Goal: Information Seeking & Learning: Learn about a topic

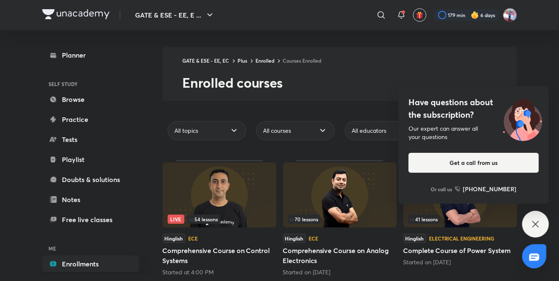
click at [544, 221] on div "Have questions about the subscription? Our expert can answer all your questions…" at bounding box center [535, 224] width 27 height 27
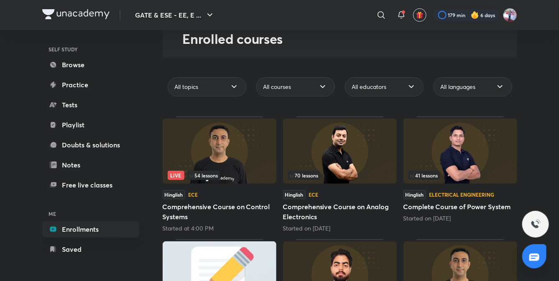
scroll to position [42, 0]
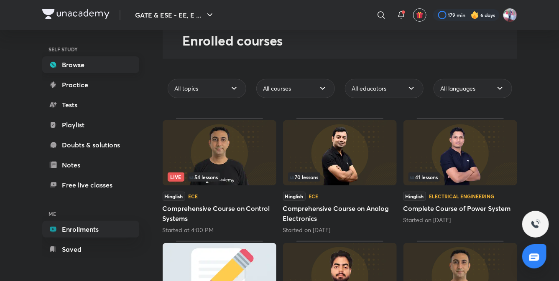
click at [83, 64] on link "Browse" at bounding box center [90, 64] width 97 height 17
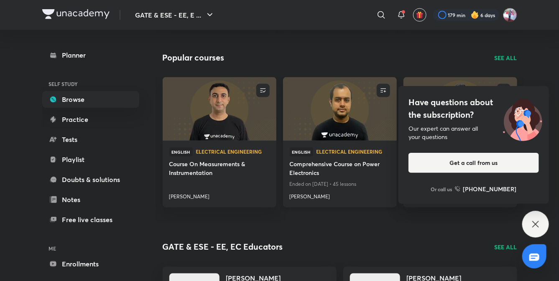
scroll to position [456, 0]
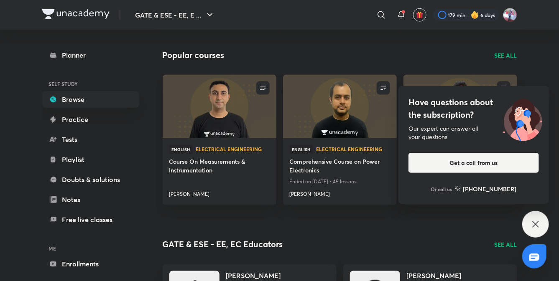
click at [538, 226] on icon at bounding box center [535, 224] width 10 height 10
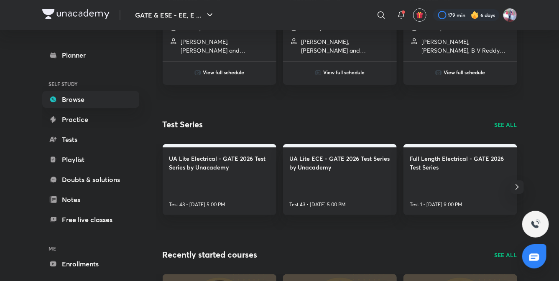
scroll to position [1179, 0]
click at [77, 259] on link "Enrollments" at bounding box center [90, 264] width 97 height 17
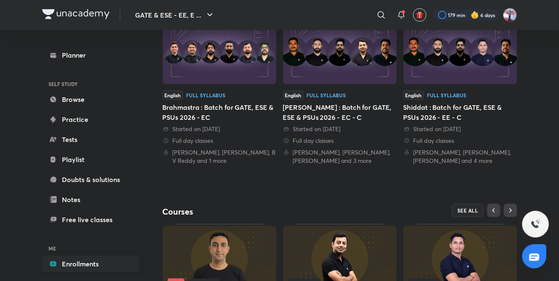
scroll to position [293, 0]
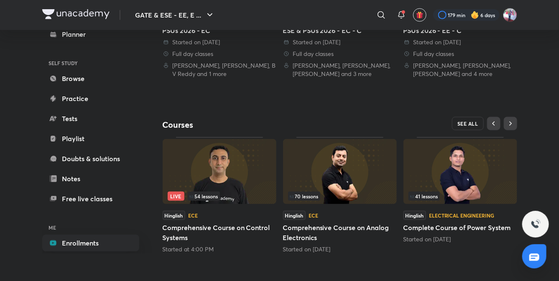
click at [468, 119] on button "SEE ALL" at bounding box center [468, 123] width 32 height 13
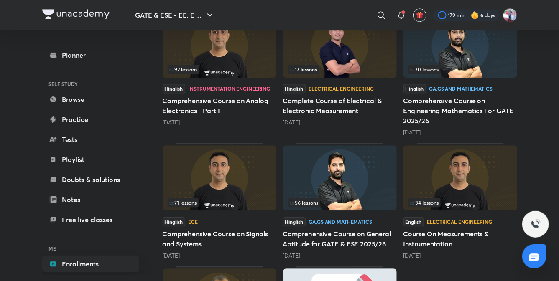
scroll to position [758, 0]
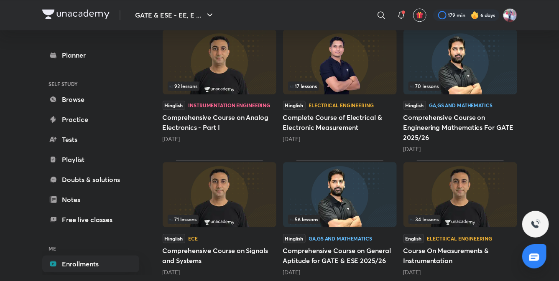
click at [457, 64] on img at bounding box center [460, 61] width 114 height 65
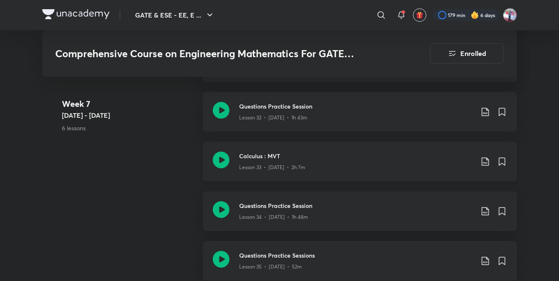
scroll to position [2304, 0]
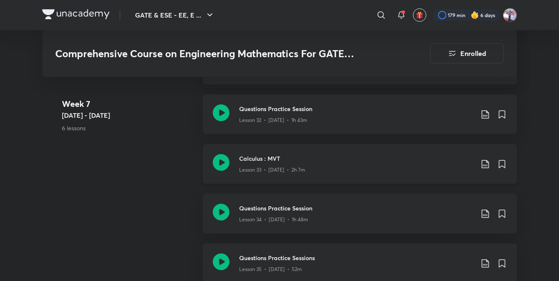
click at [253, 158] on h3 "Calculus : MVT" at bounding box center [356, 158] width 234 height 9
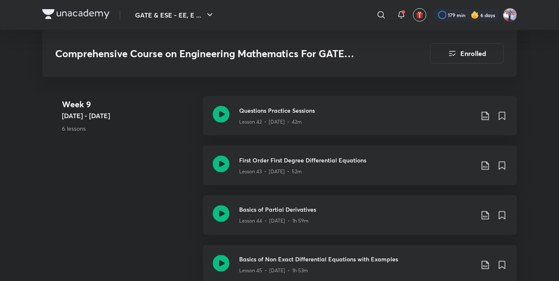
scroll to position [2959, 0]
